Goal: Transaction & Acquisition: Purchase product/service

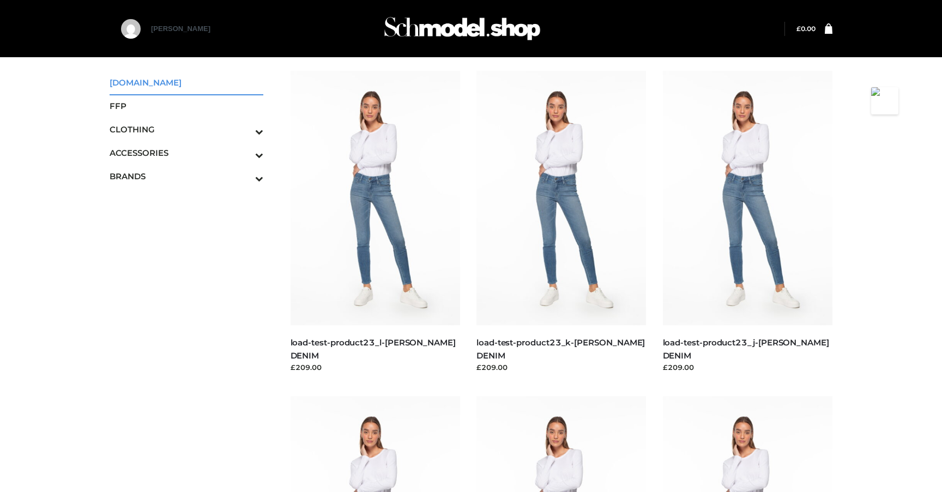
click at [146, 87] on span "[DOMAIN_NAME]" at bounding box center [187, 82] width 154 height 13
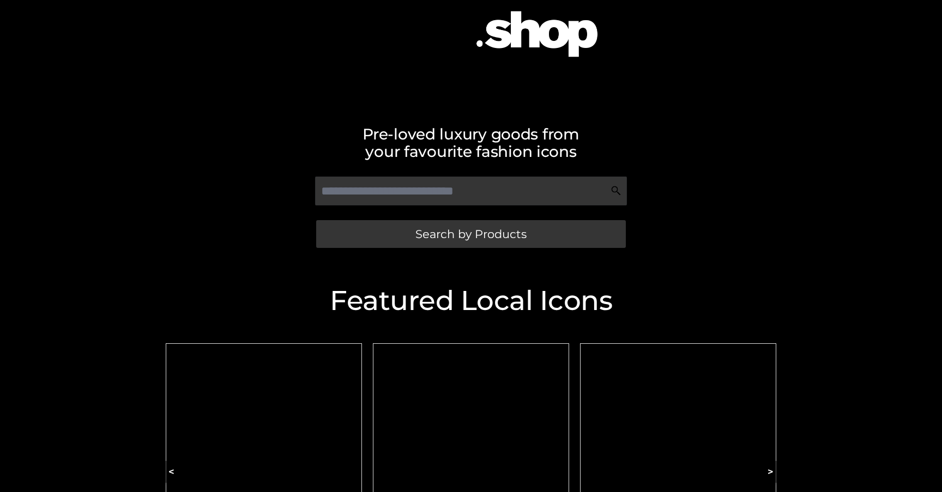
scroll to position [239, 0]
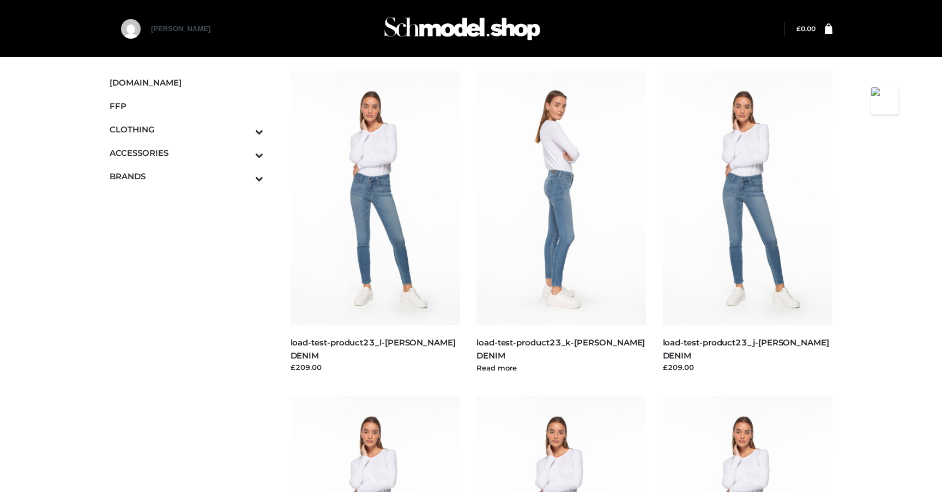
click at [545, 83] on img at bounding box center [561, 198] width 170 height 255
